Goal: Information Seeking & Learning: Find specific fact

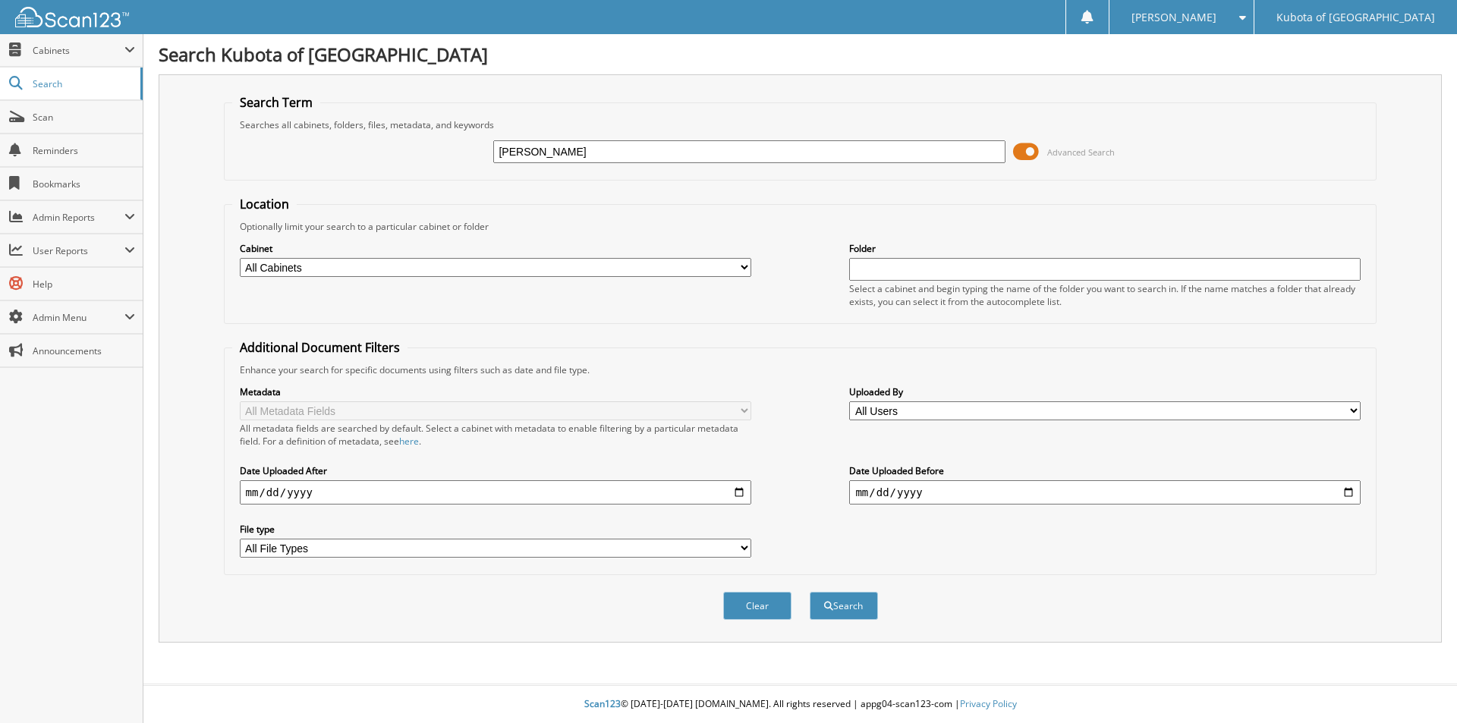
type input "BRAD BUCKLEMAN"
click at [810, 592] on button "Search" at bounding box center [844, 606] width 68 height 28
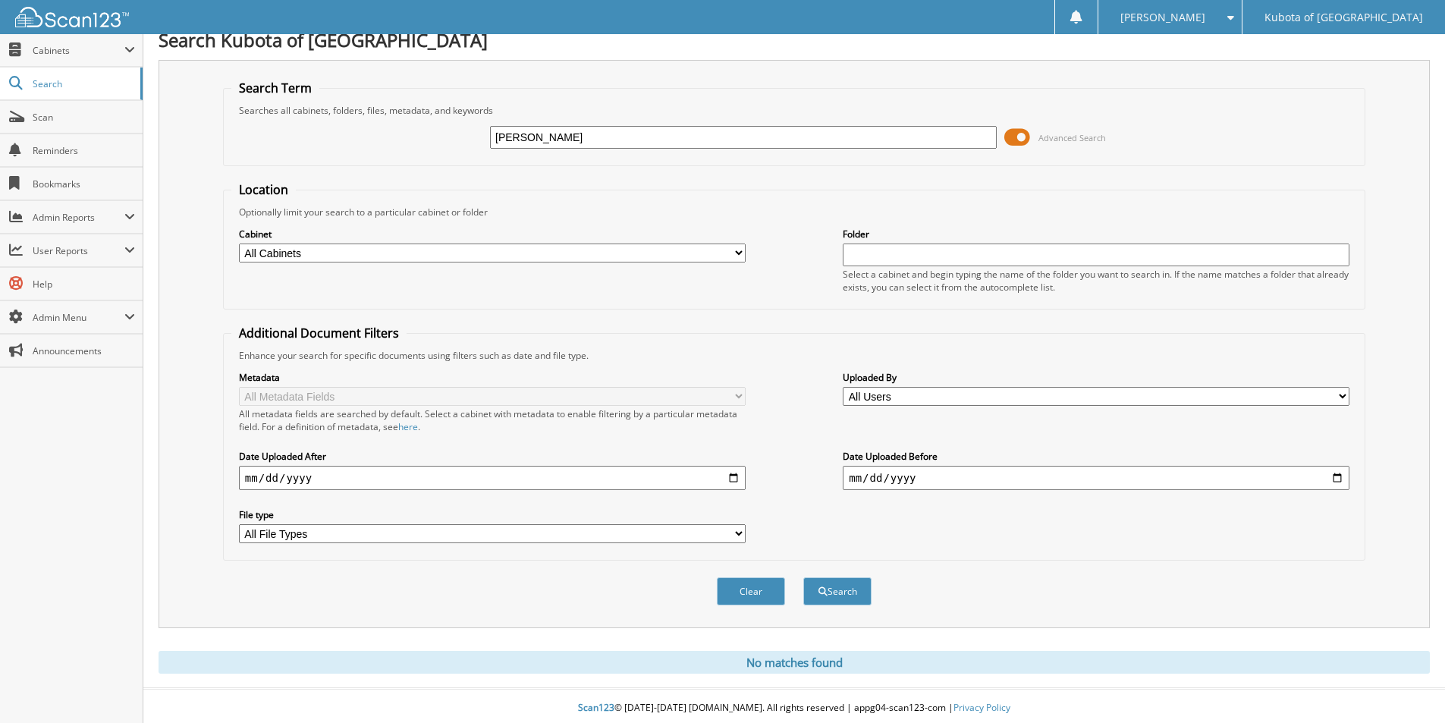
scroll to position [19, 0]
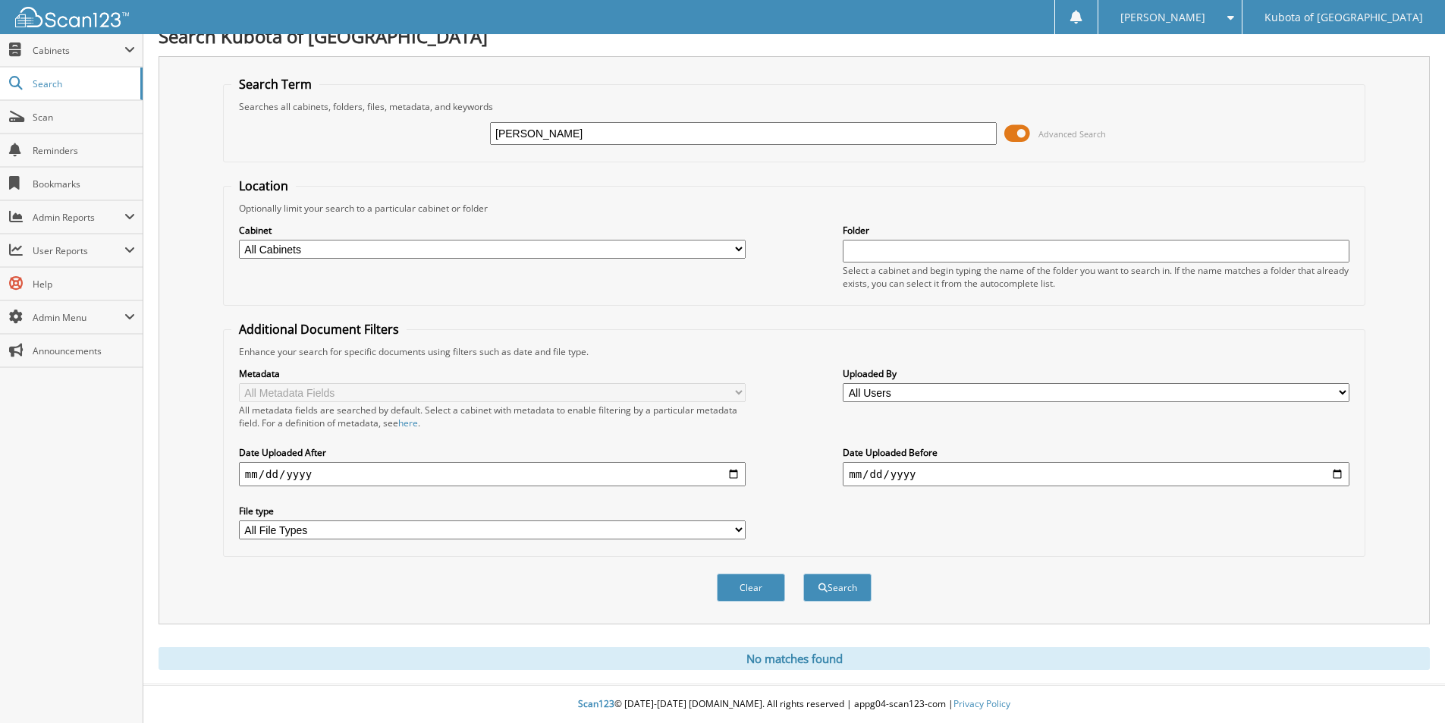
click at [617, 133] on input "BRAD BUCKLEMAN" at bounding box center [743, 133] width 507 height 23
type input "[PERSON_NAME]"
click at [803, 574] on button "Search" at bounding box center [837, 588] width 68 height 28
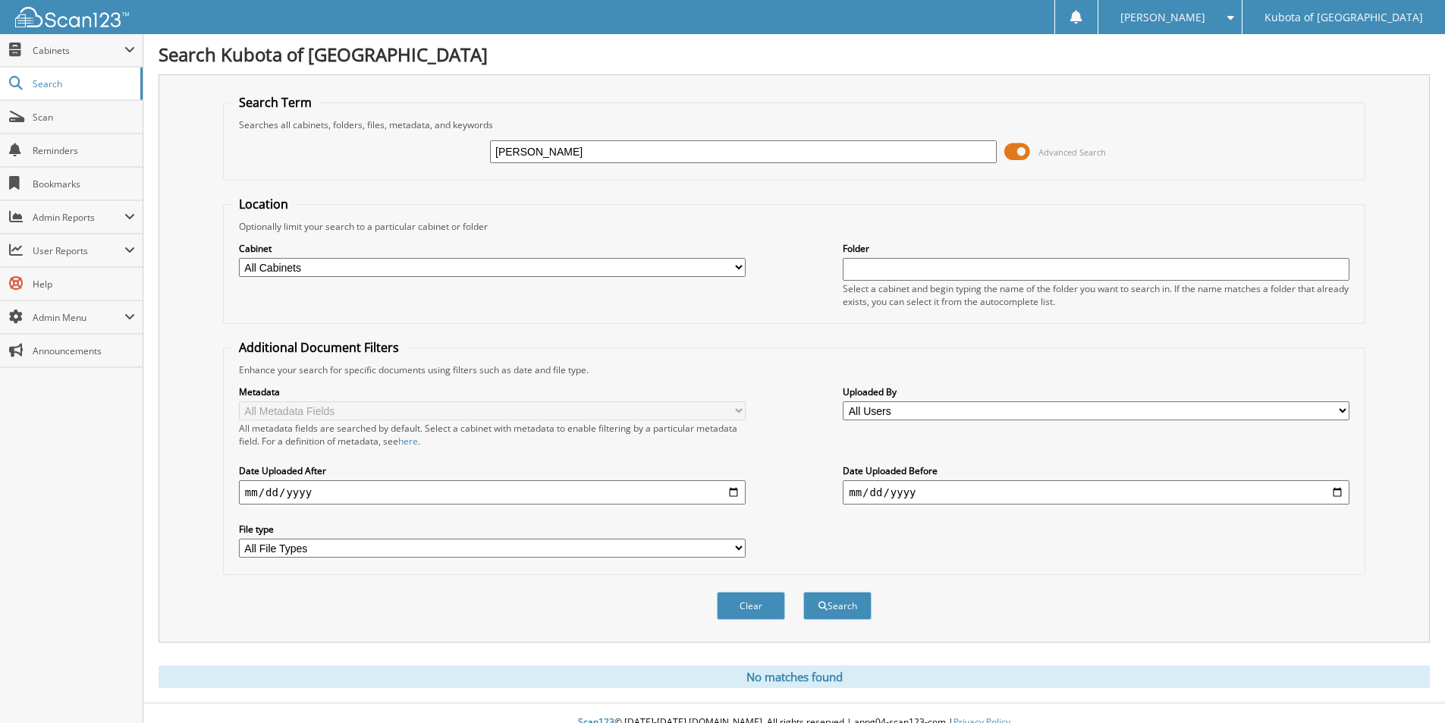
click at [628, 155] on input "[PERSON_NAME]" at bounding box center [743, 151] width 507 height 23
type input "[PERSON_NAME] Z423"
click at [803, 592] on button "Search" at bounding box center [837, 606] width 68 height 28
drag, startPoint x: 602, startPoint y: 152, endPoint x: 214, endPoint y: 150, distance: 388.5
click at [214, 150] on div "Search Term Searches all cabinets, folders, files, metadata, and keywords BRAD …" at bounding box center [795, 358] width 1272 height 568
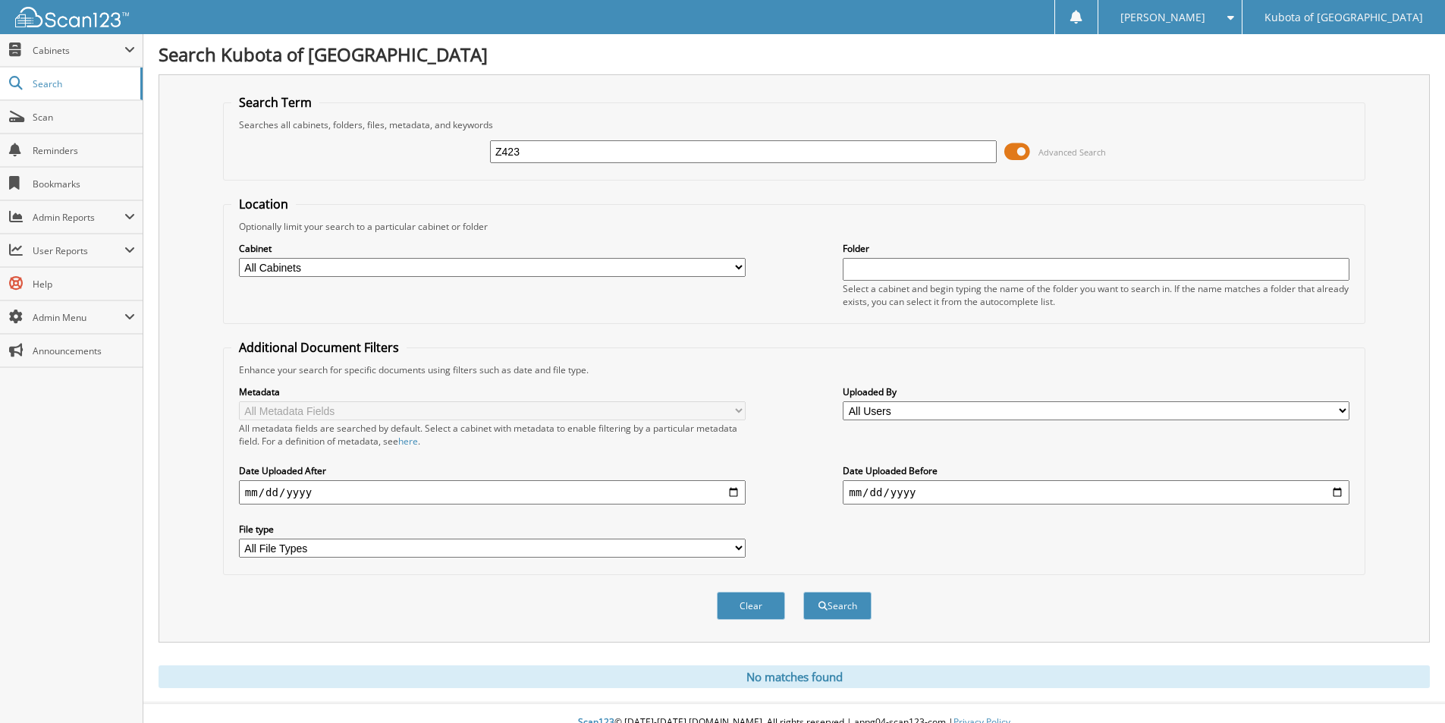
type input "Z423"
click at [803, 592] on button "Search" at bounding box center [837, 606] width 68 height 28
drag, startPoint x: 432, startPoint y: 149, endPoint x: 373, endPoint y: 151, distance: 60.0
click at [373, 151] on div "Z423 Advanced Search" at bounding box center [794, 151] width 1126 height 41
type input "BRAD BOCK"
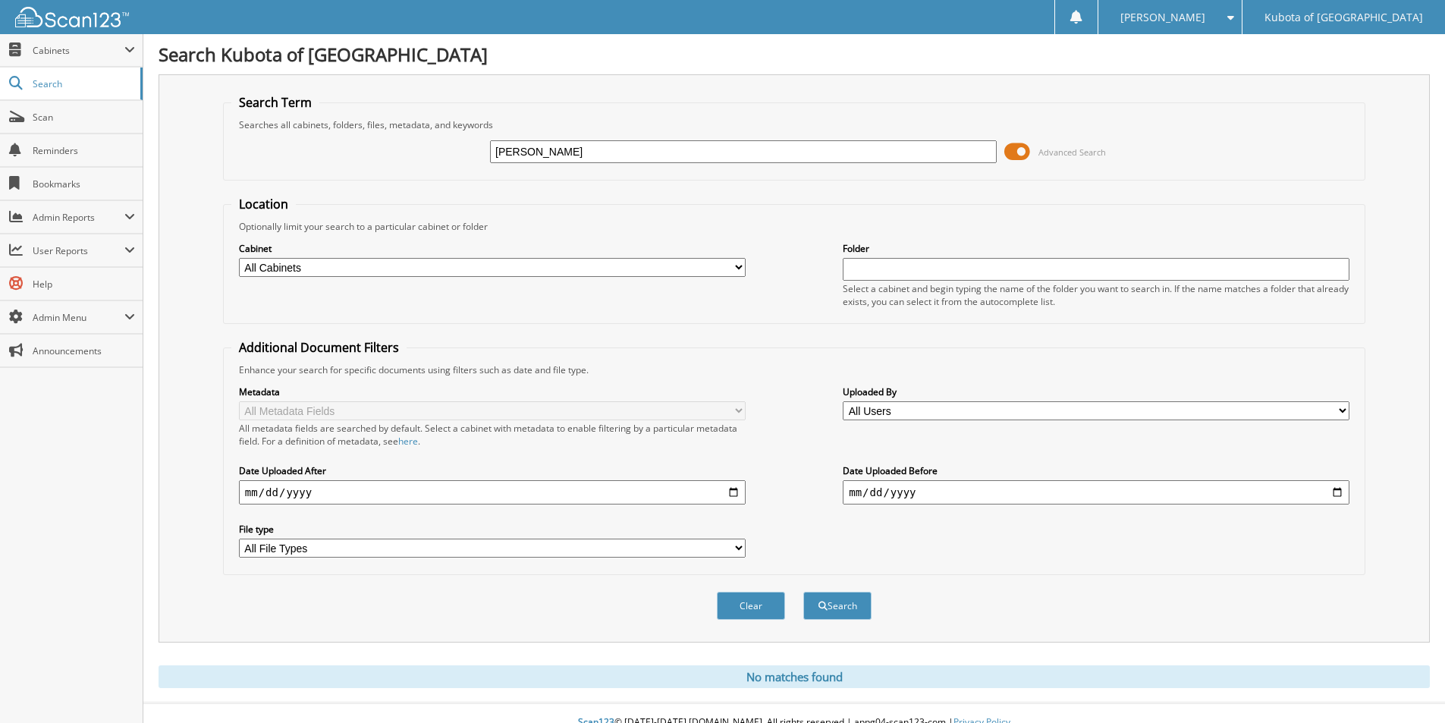
click at [803, 592] on button "Search" at bounding box center [837, 606] width 68 height 28
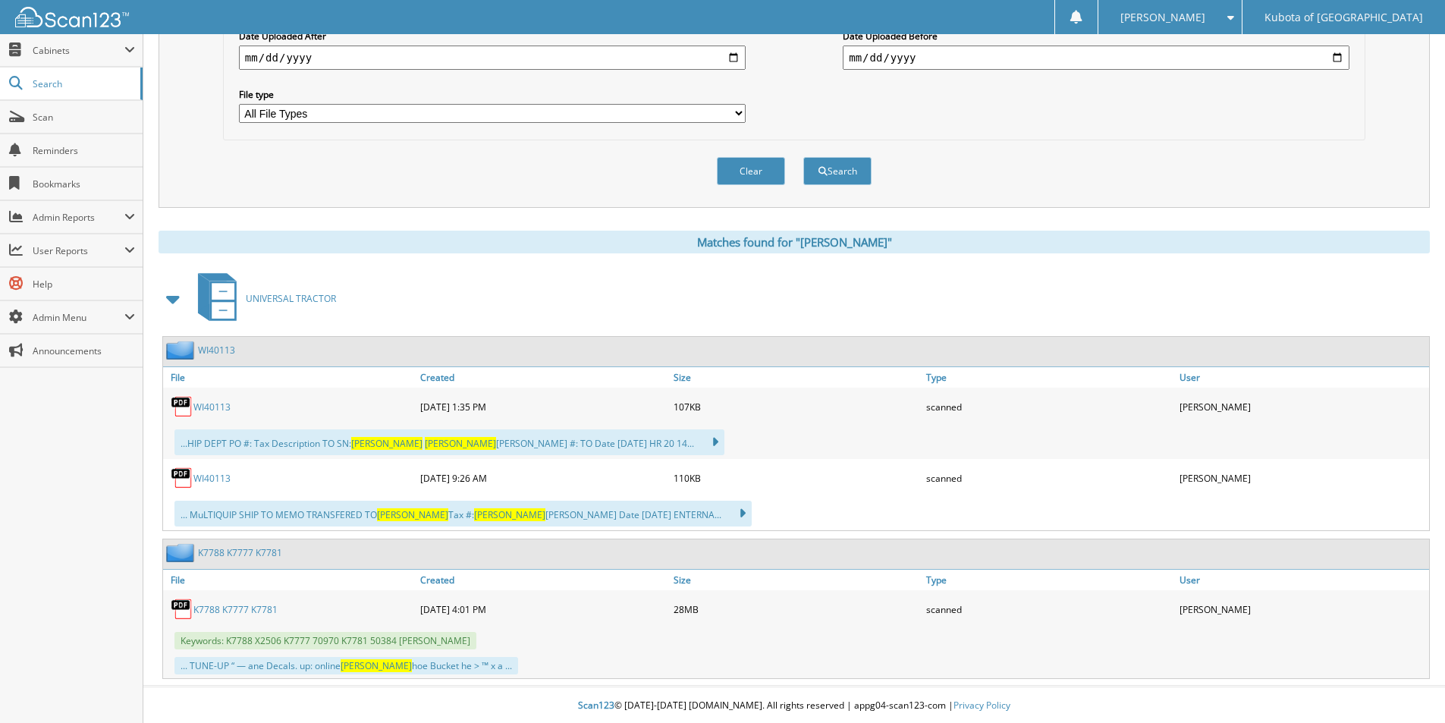
scroll to position [437, 0]
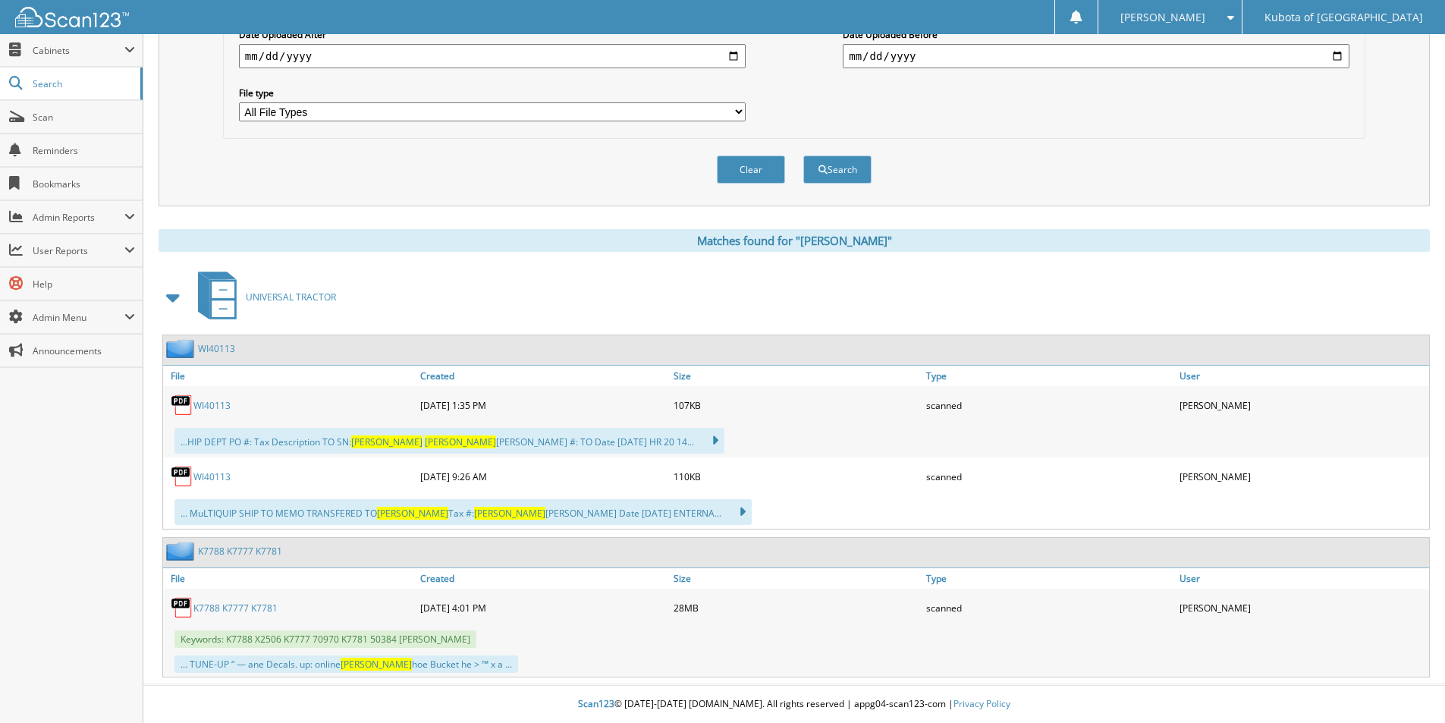
click at [235, 608] on link "K7788 K7777 K7781" at bounding box center [235, 608] width 84 height 13
click at [211, 404] on link "WI40113" at bounding box center [211, 405] width 37 height 13
click at [210, 475] on link "WI40113" at bounding box center [211, 476] width 37 height 13
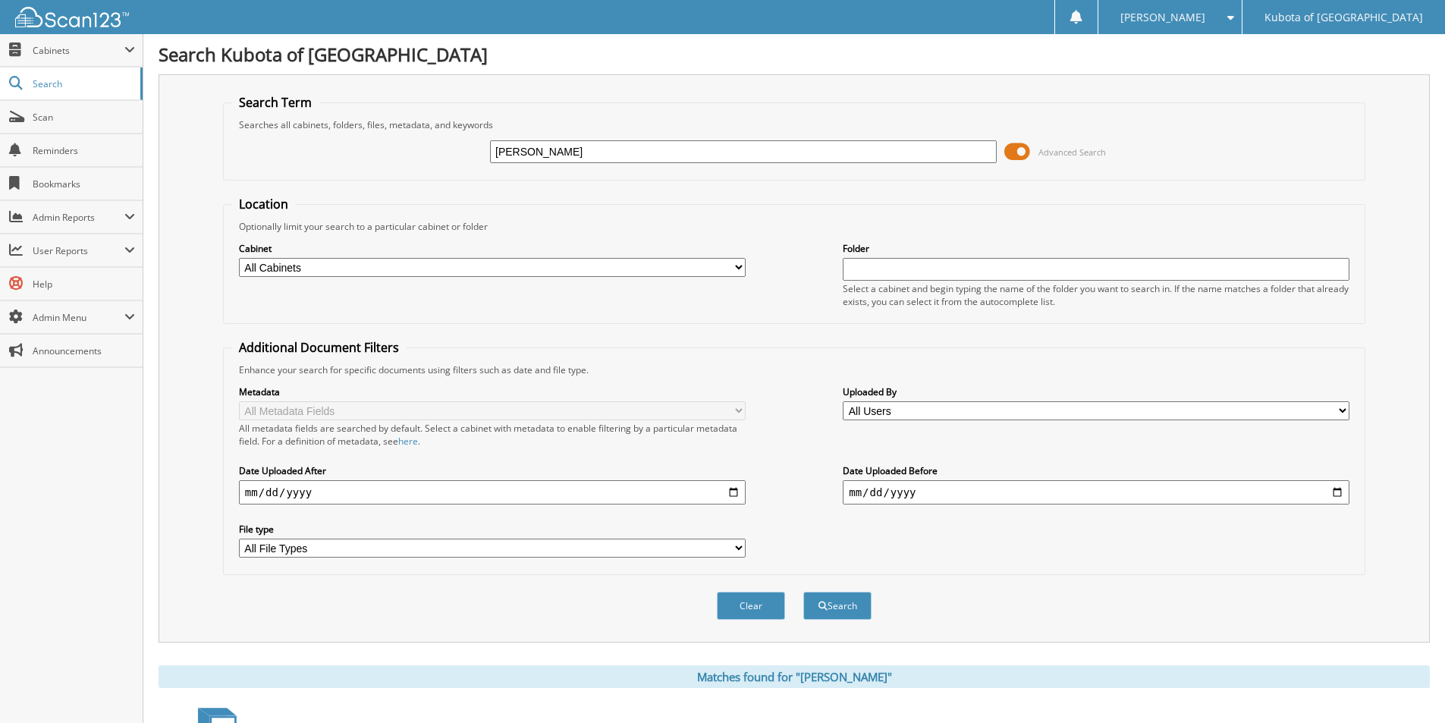
drag, startPoint x: 590, startPoint y: 152, endPoint x: 260, endPoint y: 153, distance: 330.0
click at [260, 153] on div "BRAD BOCK Advanced Search" at bounding box center [794, 151] width 1126 height 41
type input "[PERSON_NAME]"
click at [803, 592] on button "Search" at bounding box center [837, 606] width 68 height 28
drag, startPoint x: 586, startPoint y: 150, endPoint x: 361, endPoint y: 146, distance: 225.4
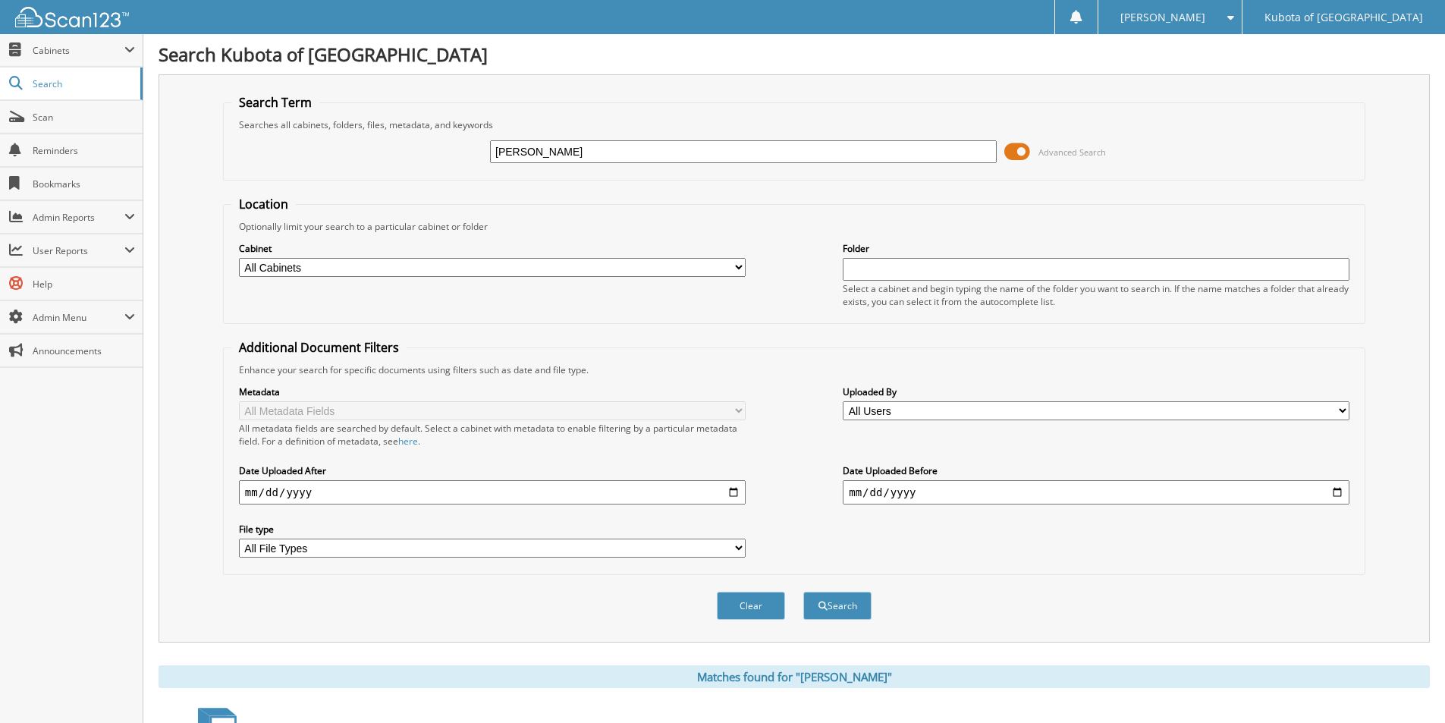
click at [364, 146] on div "BOCKELMAN Advanced Search" at bounding box center [794, 151] width 1126 height 41
type input "Z423 JEFFERSON"
click at [803, 592] on button "Search" at bounding box center [837, 606] width 68 height 28
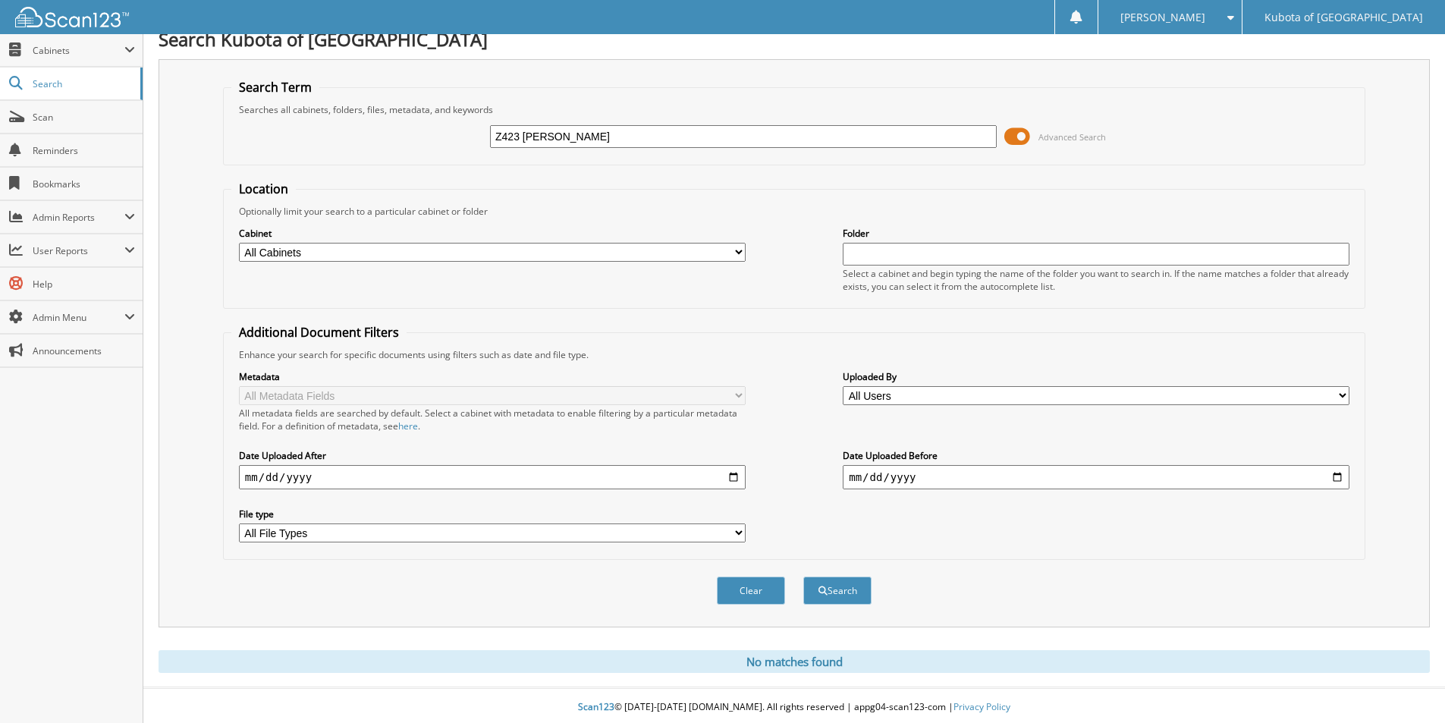
scroll to position [19, 0]
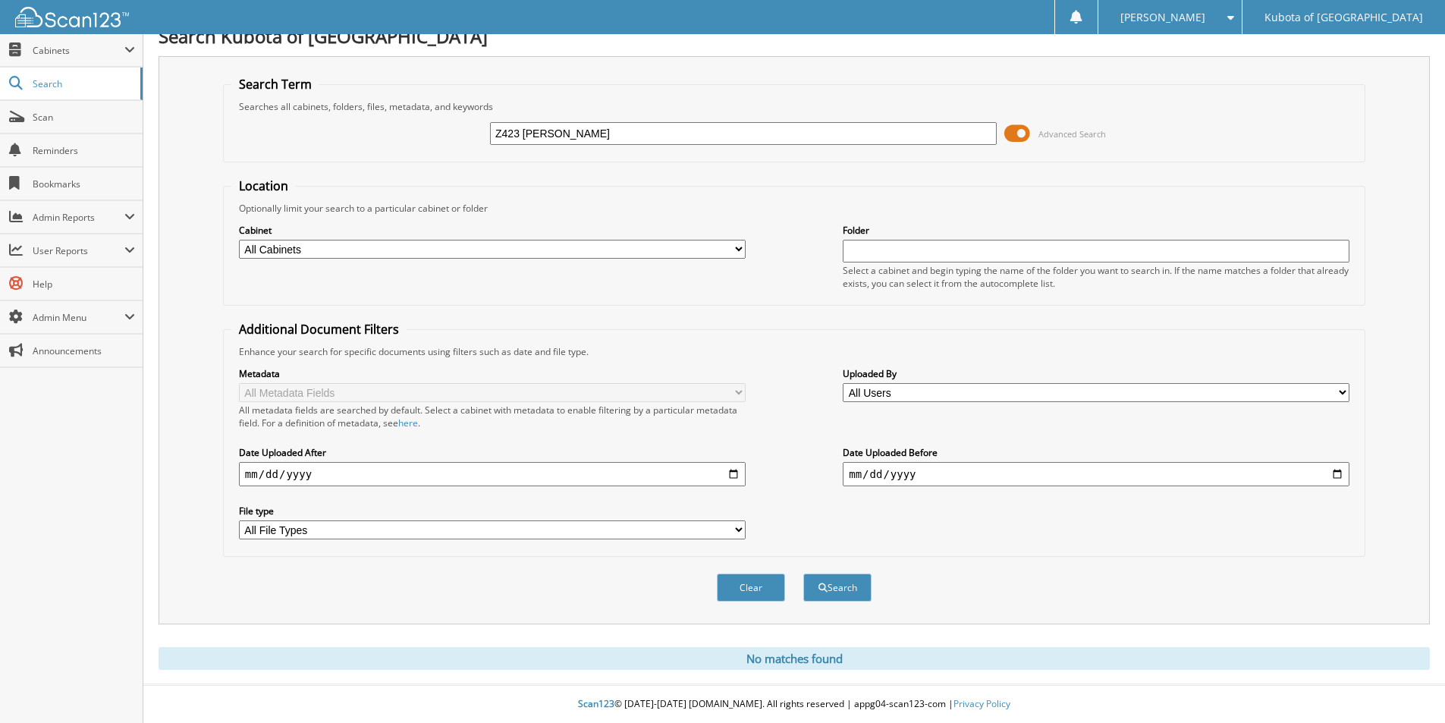
drag, startPoint x: 624, startPoint y: 132, endPoint x: 407, endPoint y: 146, distance: 216.7
click at [411, 146] on div "Z423 JEFFERSON Advanced Search" at bounding box center [794, 133] width 1126 height 41
click at [442, 136] on div "BOCKELMAN Advanced Search" at bounding box center [794, 133] width 1126 height 41
click at [1041, 526] on div "Metadata All Metadata Fields All metadata fields are searched by default. Selec…" at bounding box center [794, 453] width 1126 height 190
click at [505, 130] on input "[PERSON_NAME]" at bounding box center [743, 133] width 507 height 23
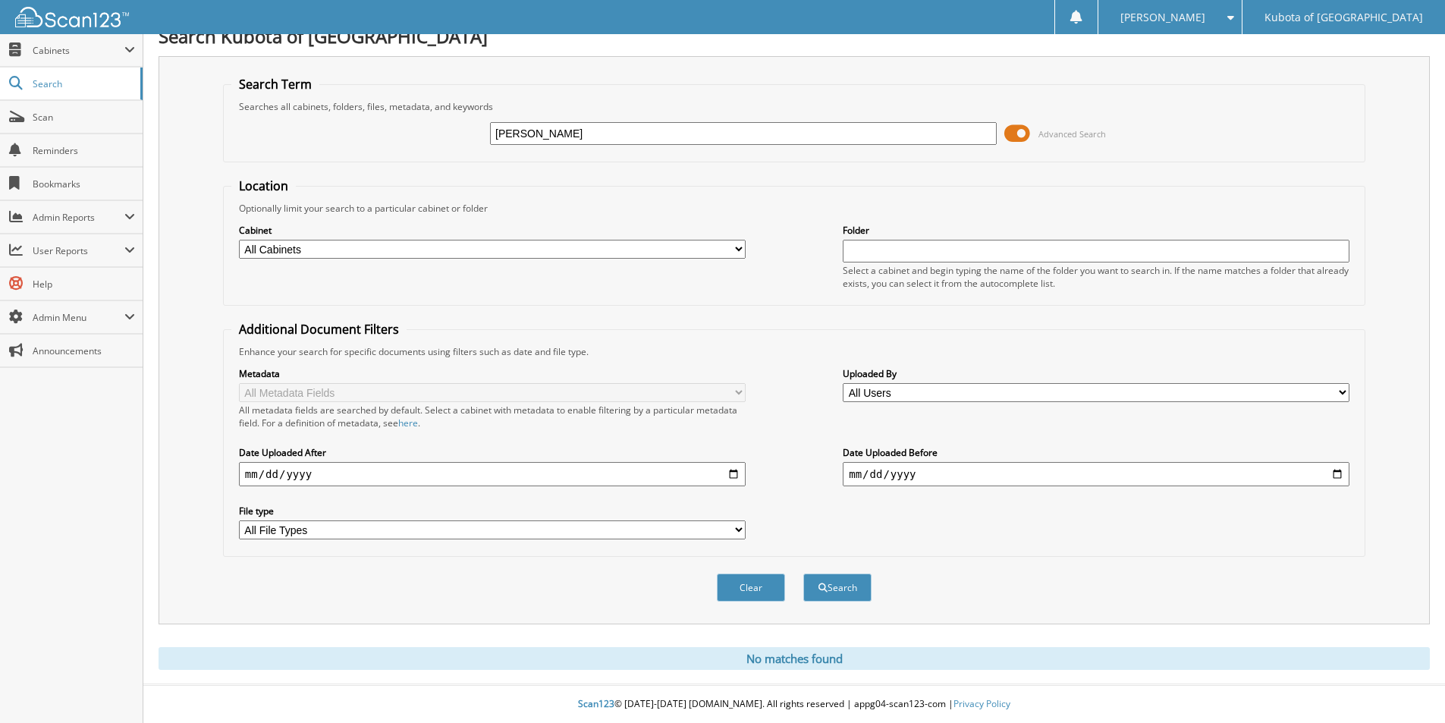
type input "[PERSON_NAME]"
click at [803, 574] on button "Search" at bounding box center [837, 588] width 68 height 28
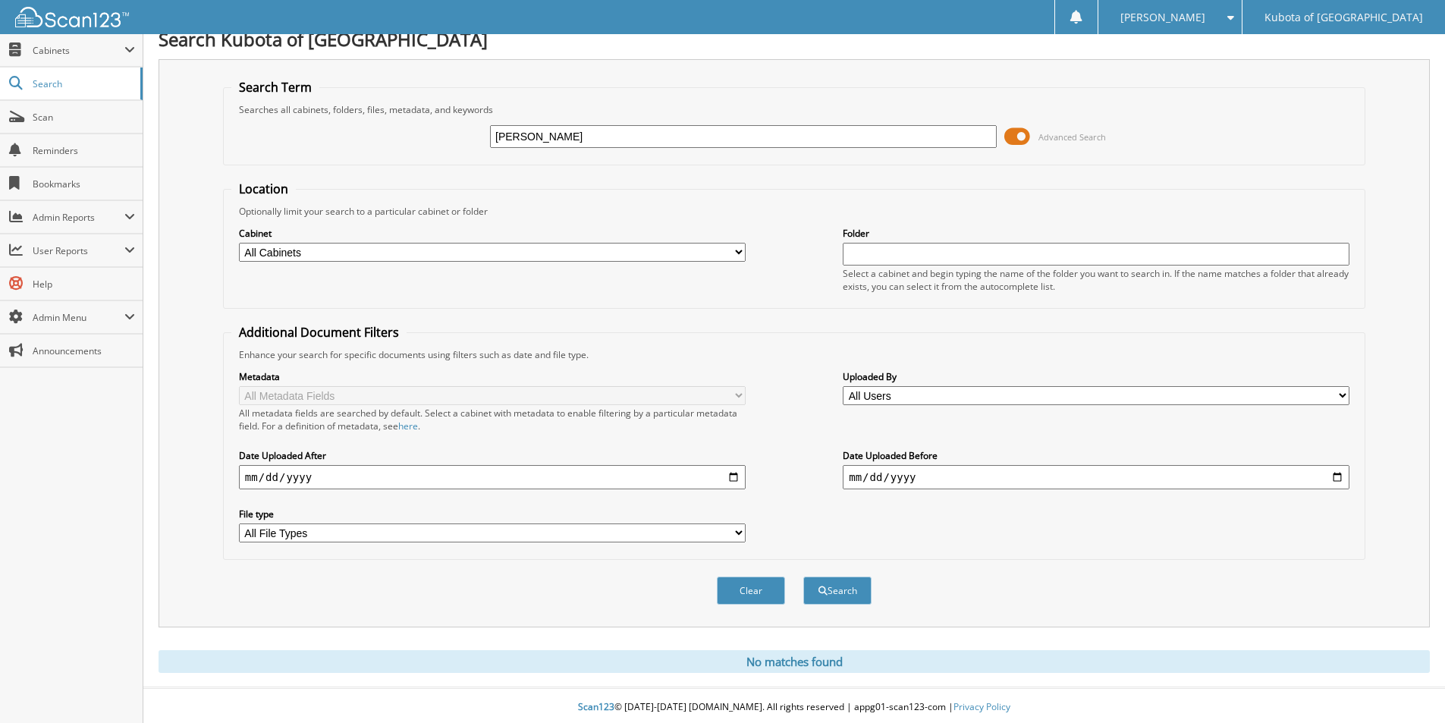
scroll to position [19, 0]
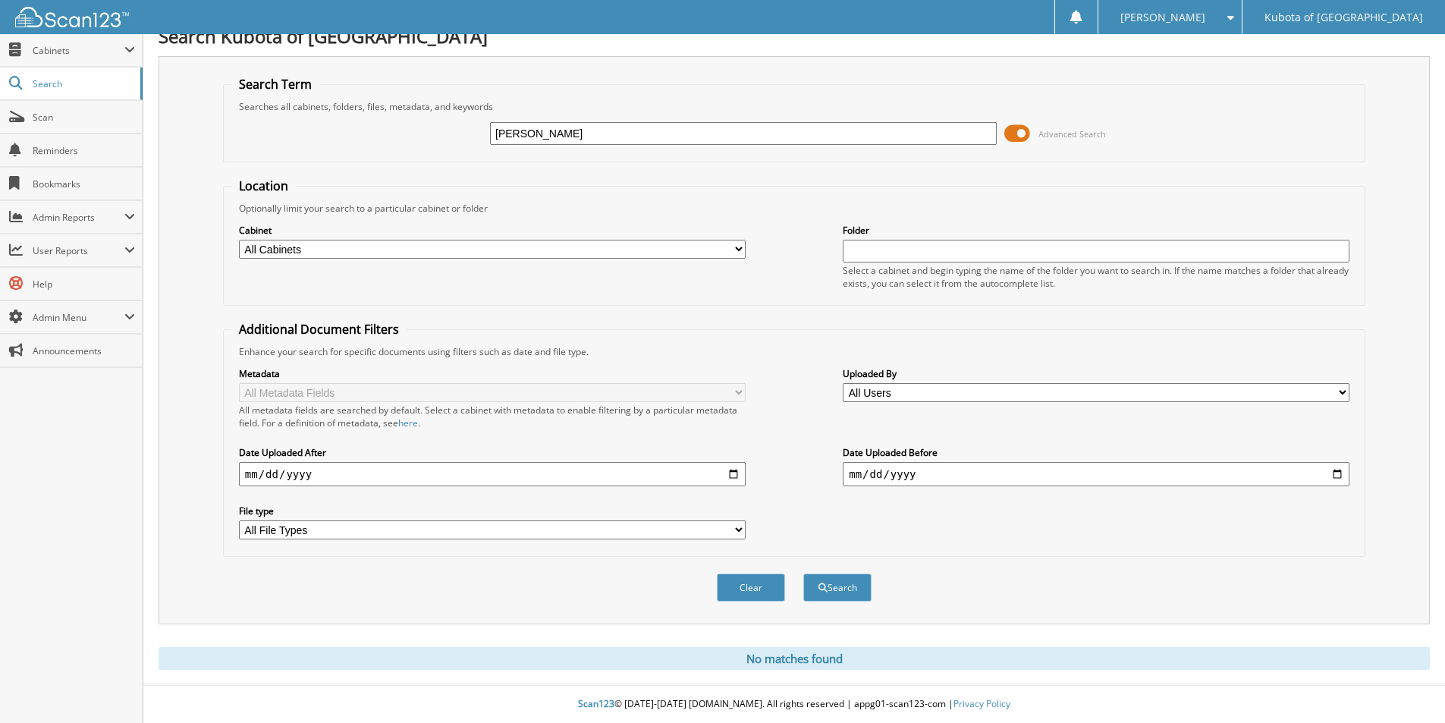
click at [508, 129] on input "[PERSON_NAME]" at bounding box center [743, 133] width 507 height 23
click at [602, 128] on input "[PERSON_NAME]" at bounding box center [743, 133] width 507 height 23
type input "[PERSON_NAME]"
click at [803, 574] on button "Search" at bounding box center [837, 588] width 68 height 28
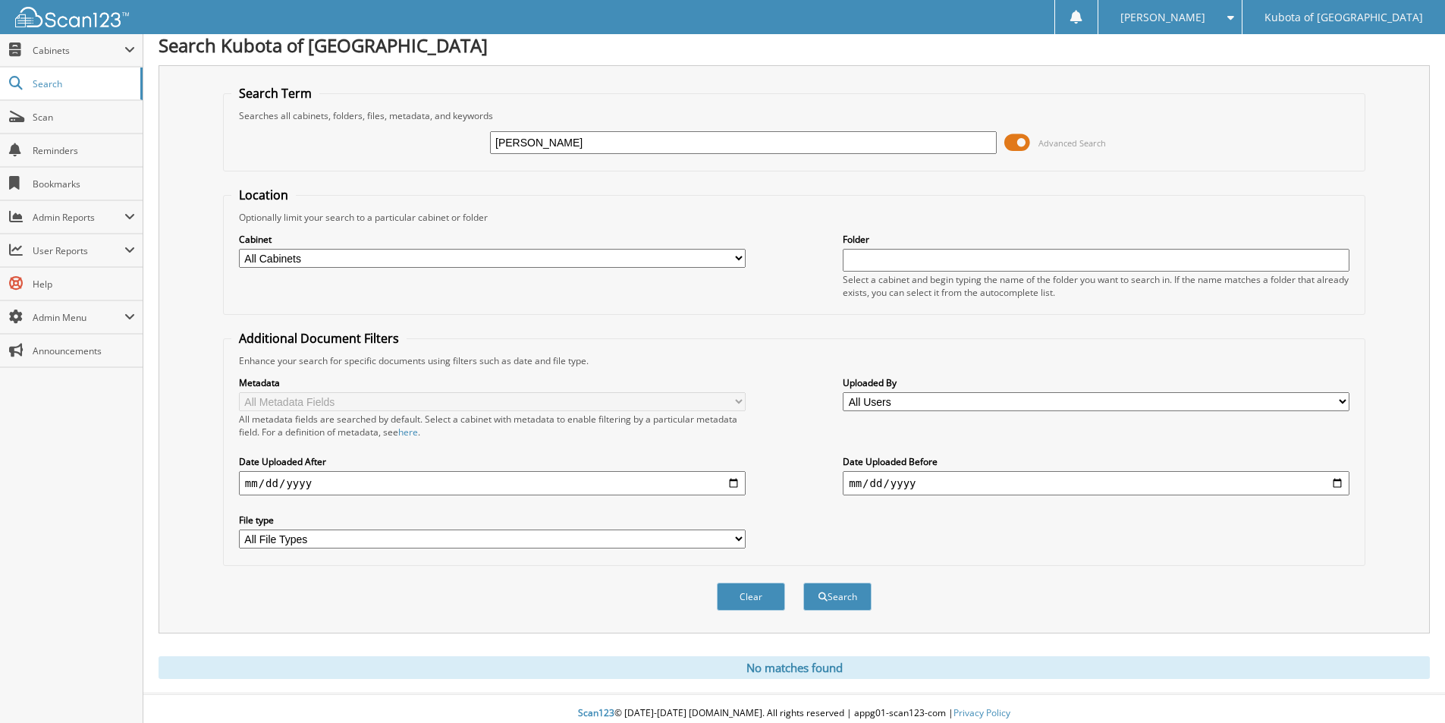
scroll to position [19, 0]
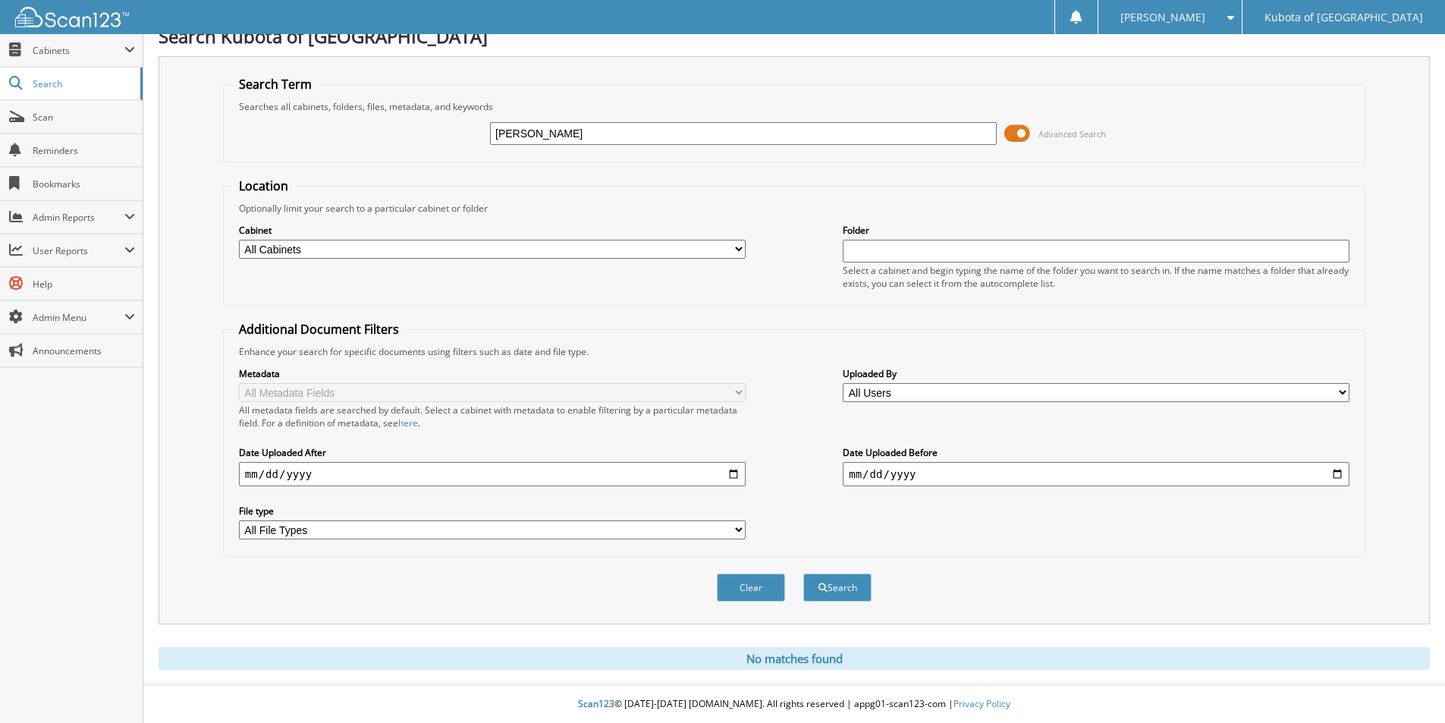
drag, startPoint x: 583, startPoint y: 127, endPoint x: 390, endPoint y: 95, distance: 196.1
click at [401, 103] on fieldset "Search Term Searches all cabinets, folders, files, metadata, and keywords BOCKE…" at bounding box center [794, 119] width 1143 height 86
type input "[PERSON_NAME]"
click at [803, 574] on button "Search" at bounding box center [837, 588] width 68 height 28
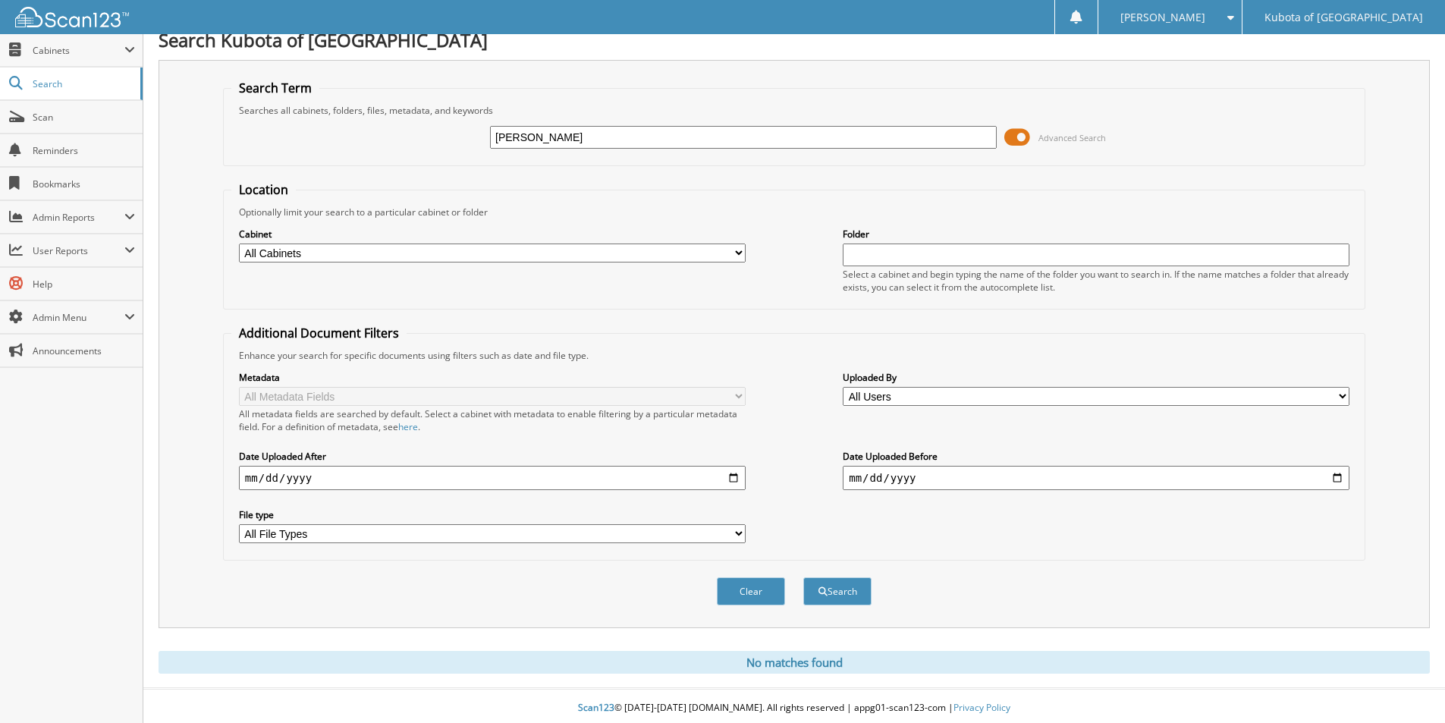
scroll to position [19, 0]
